Goal: Information Seeking & Learning: Learn about a topic

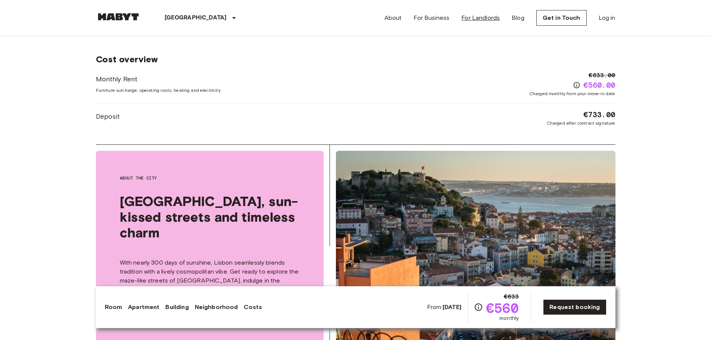
click at [479, 21] on link "For Landlords" at bounding box center [480, 17] width 38 height 9
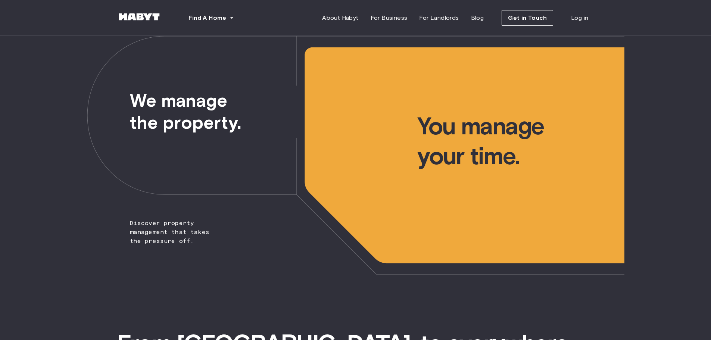
click at [241, 121] on span "We manage the property." at bounding box center [181, 85] width 188 height 98
click at [486, 155] on span "You manage your time." at bounding box center [520, 103] width 207 height 135
click at [395, 19] on span "For Business" at bounding box center [388, 17] width 37 height 9
